Goal: Information Seeking & Learning: Check status

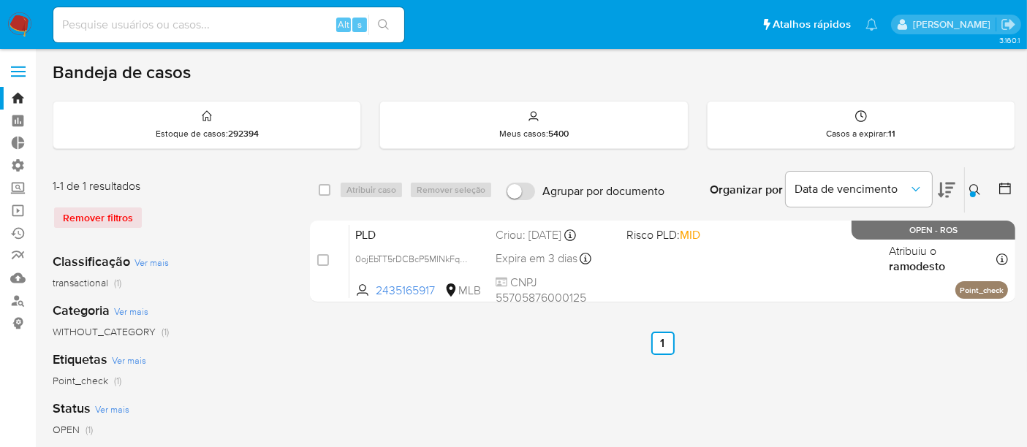
click at [25, 208] on link "Operações em massa" at bounding box center [87, 211] width 174 height 23
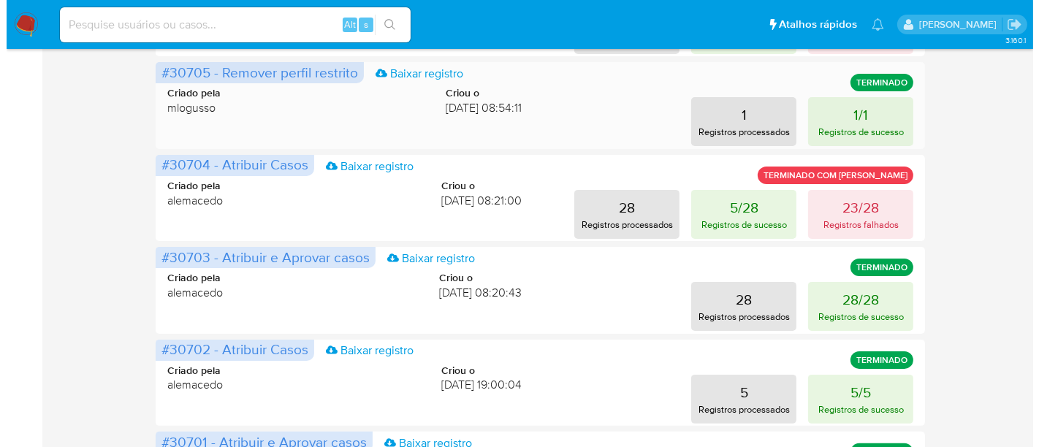
scroll to position [406, 0]
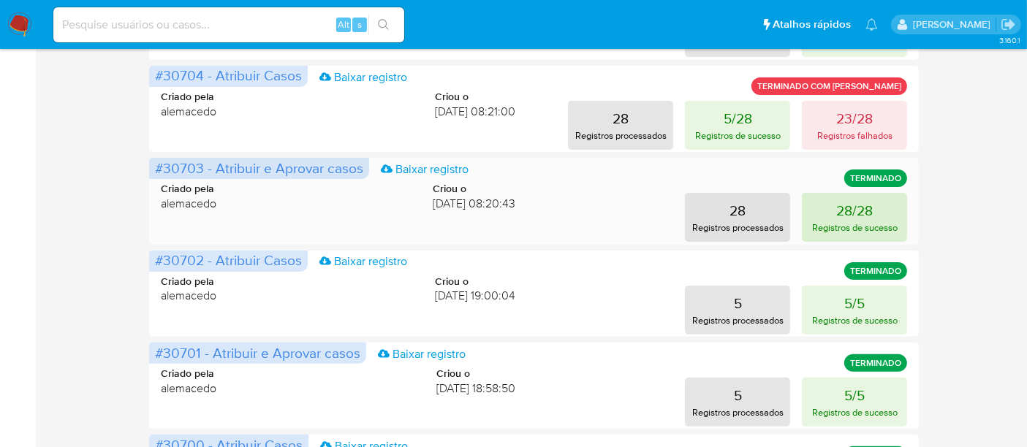
click at [877, 214] on button "28/28 Registros de sucesso" at bounding box center [854, 217] width 105 height 49
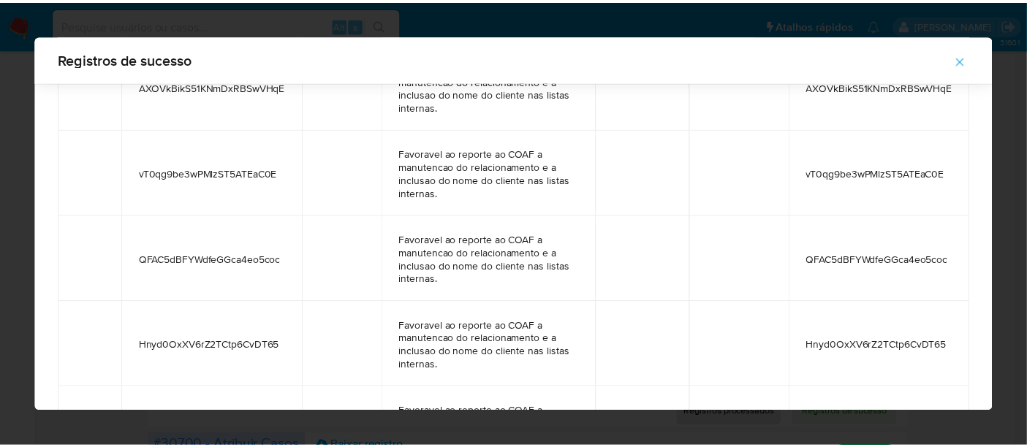
scroll to position [2051, 0]
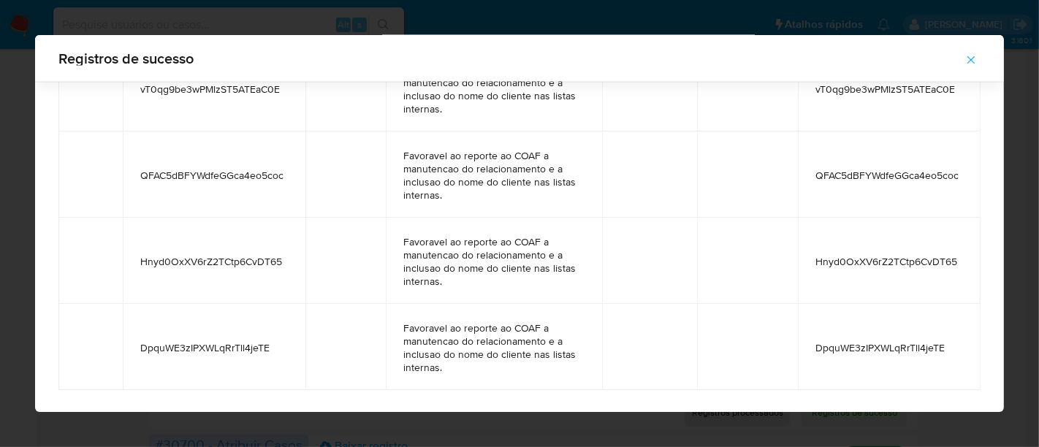
click at [969, 61] on icon "button" at bounding box center [971, 59] width 13 height 13
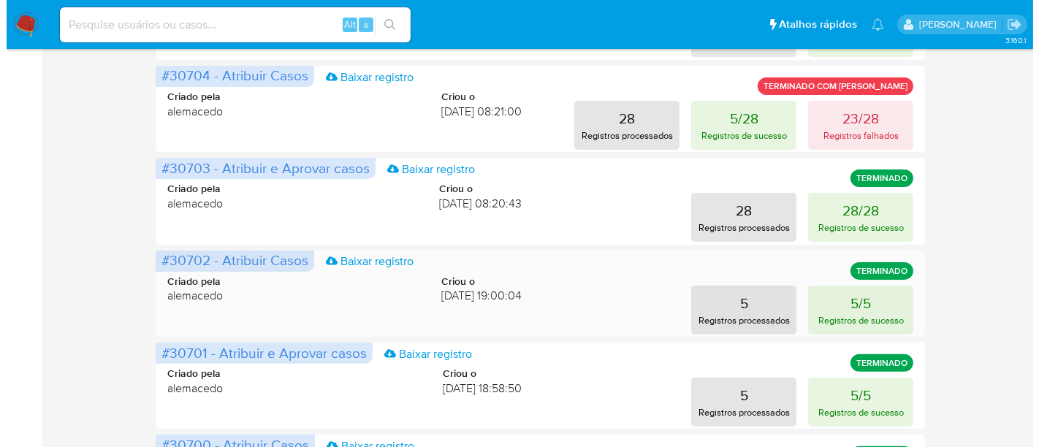
scroll to position [325, 0]
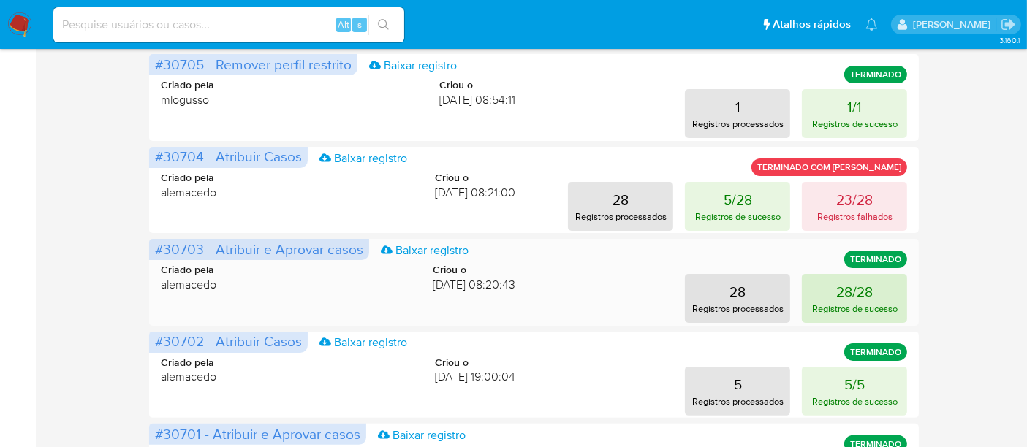
click at [846, 285] on p "28/28" at bounding box center [854, 291] width 37 height 20
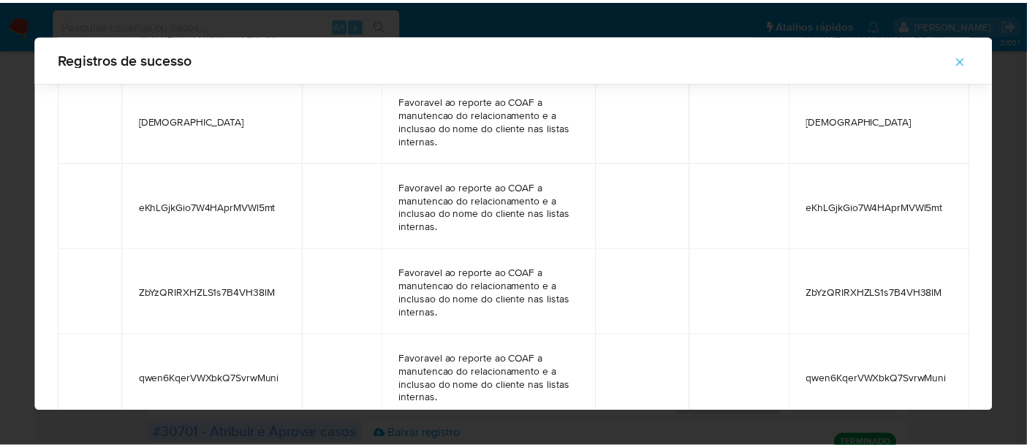
scroll to position [1531, 0]
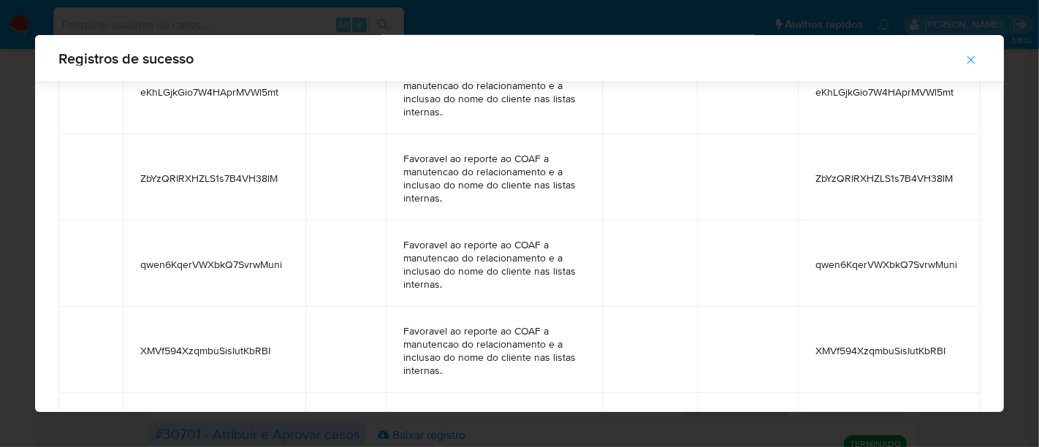
drag, startPoint x: 132, startPoint y: 266, endPoint x: 281, endPoint y: 268, distance: 149.9
click at [281, 268] on td "qwen6KqerVWXbkQ7SvrwMuni" at bounding box center [214, 264] width 183 height 86
drag, startPoint x: 968, startPoint y: 63, endPoint x: 0, endPoint y: 111, distance: 969.0
click at [967, 62] on icon "button" at bounding box center [971, 59] width 13 height 13
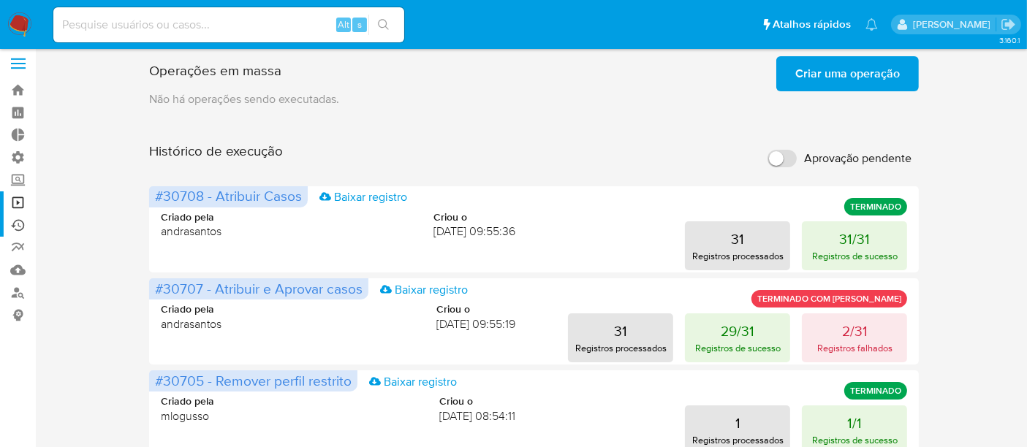
scroll to position [0, 0]
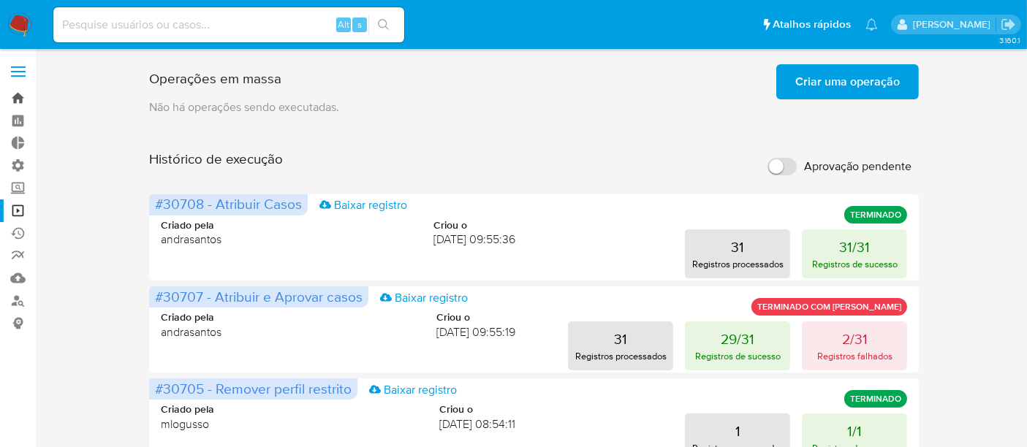
click at [23, 99] on link "Bandeja" at bounding box center [87, 98] width 174 height 23
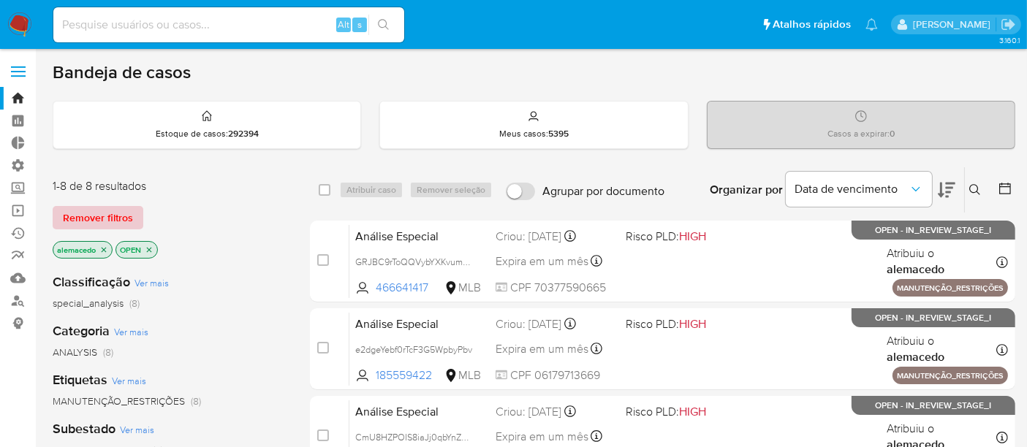
click at [75, 218] on span "Remover filtros" at bounding box center [98, 218] width 70 height 20
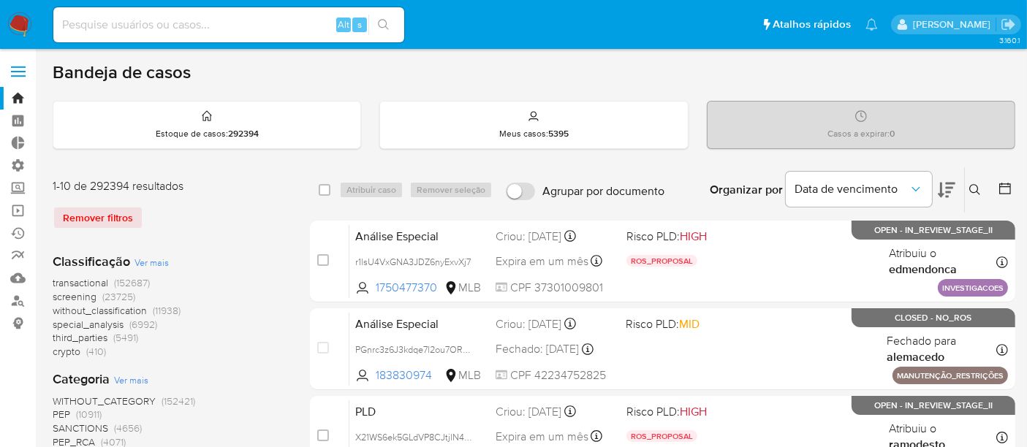
click at [979, 191] on icon at bounding box center [975, 190] width 12 height 12
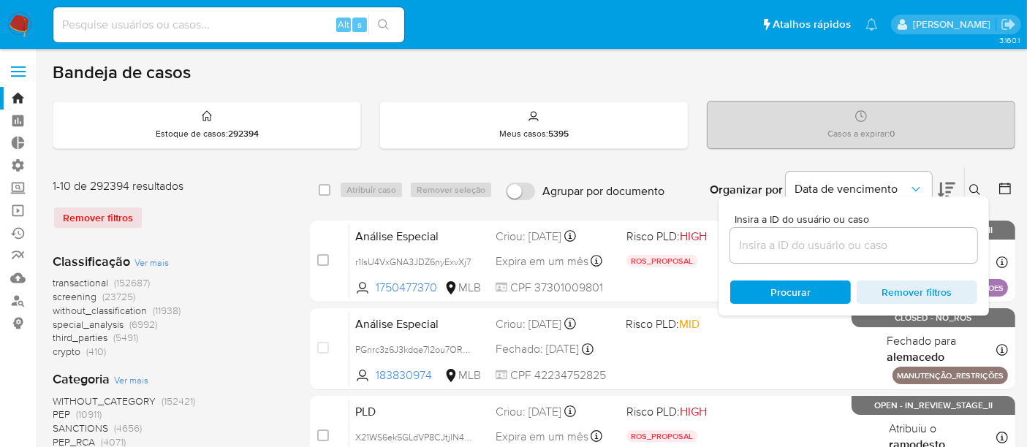
click at [852, 249] on input at bounding box center [853, 245] width 247 height 19
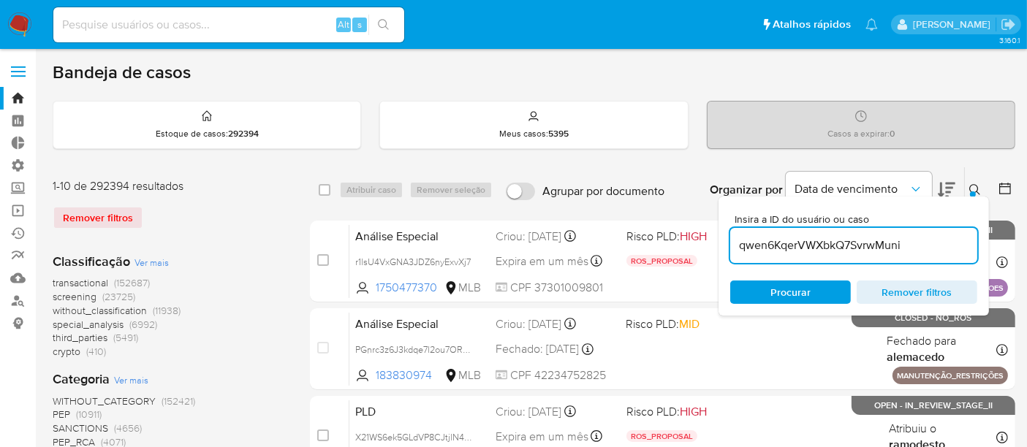
type input "qwen6KqerVWXbkQ7SvrwMuni"
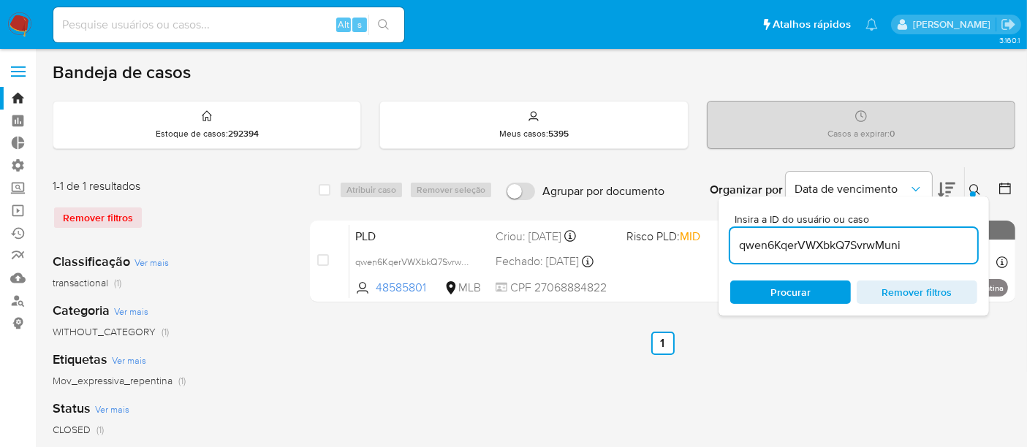
click at [977, 189] on icon at bounding box center [974, 189] width 11 height 11
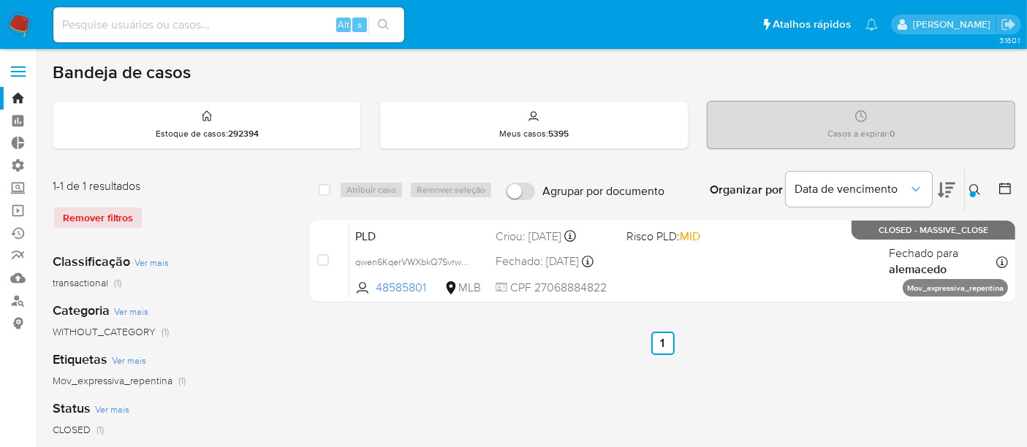
click at [974, 186] on icon at bounding box center [975, 190] width 12 height 12
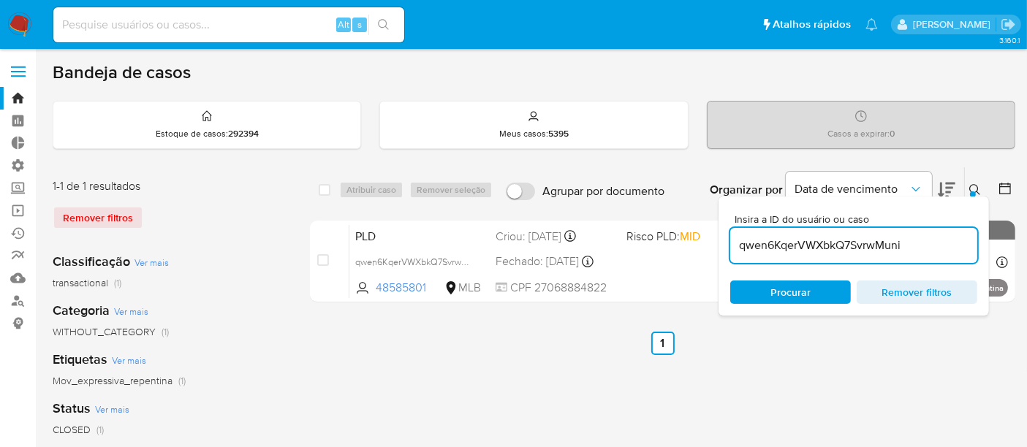
drag, startPoint x: 739, startPoint y: 241, endPoint x: 974, endPoint y: 235, distance: 234.7
click at [974, 236] on input "qwen6KqerVWXbkQ7SvrwMuni" at bounding box center [853, 245] width 247 height 19
click at [799, 295] on div "Procurar Remover filtros" at bounding box center [853, 292] width 247 height 23
click at [966, 189] on button at bounding box center [977, 190] width 24 height 18
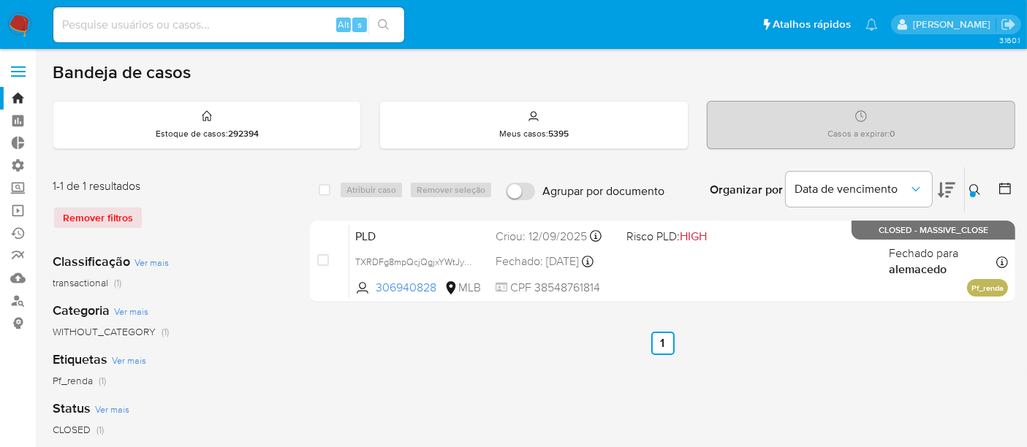
click at [971, 187] on icon at bounding box center [975, 190] width 12 height 12
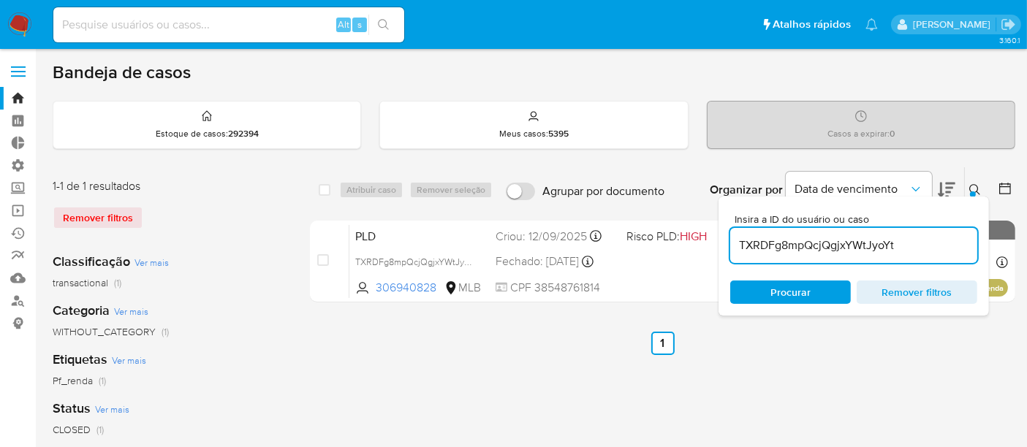
drag, startPoint x: 741, startPoint y: 249, endPoint x: 954, endPoint y: 244, distance: 212.8
click at [954, 244] on input "TXRDFg8mpQcjQgjxYWtJyoYt" at bounding box center [853, 245] width 247 height 19
type input "oSr77dGj9ZvT2UazeyFY4dwi"
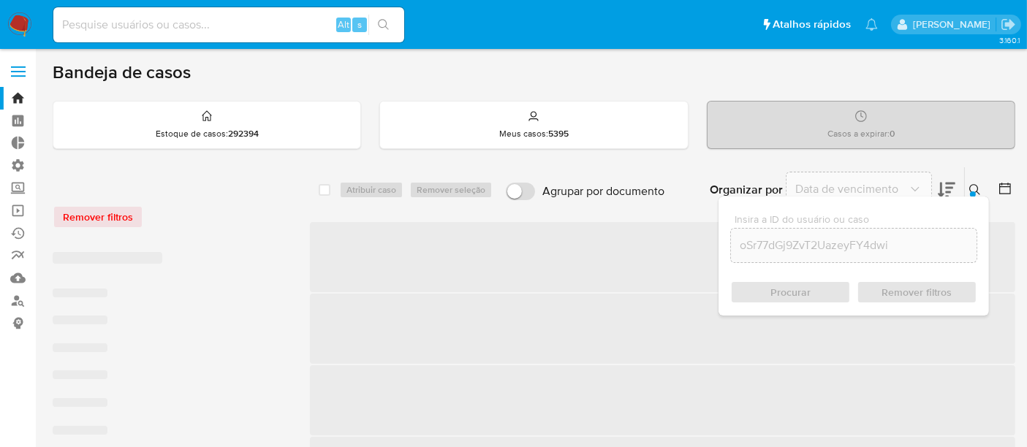
click at [811, 297] on div "Procurar Remover filtros" at bounding box center [853, 292] width 247 height 23
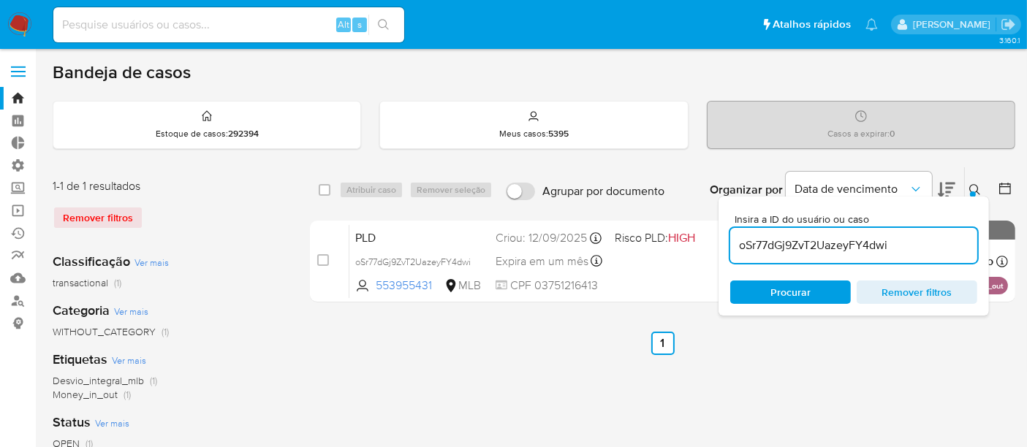
click at [979, 189] on icon at bounding box center [975, 190] width 12 height 12
